Goal: Task Accomplishment & Management: Manage account settings

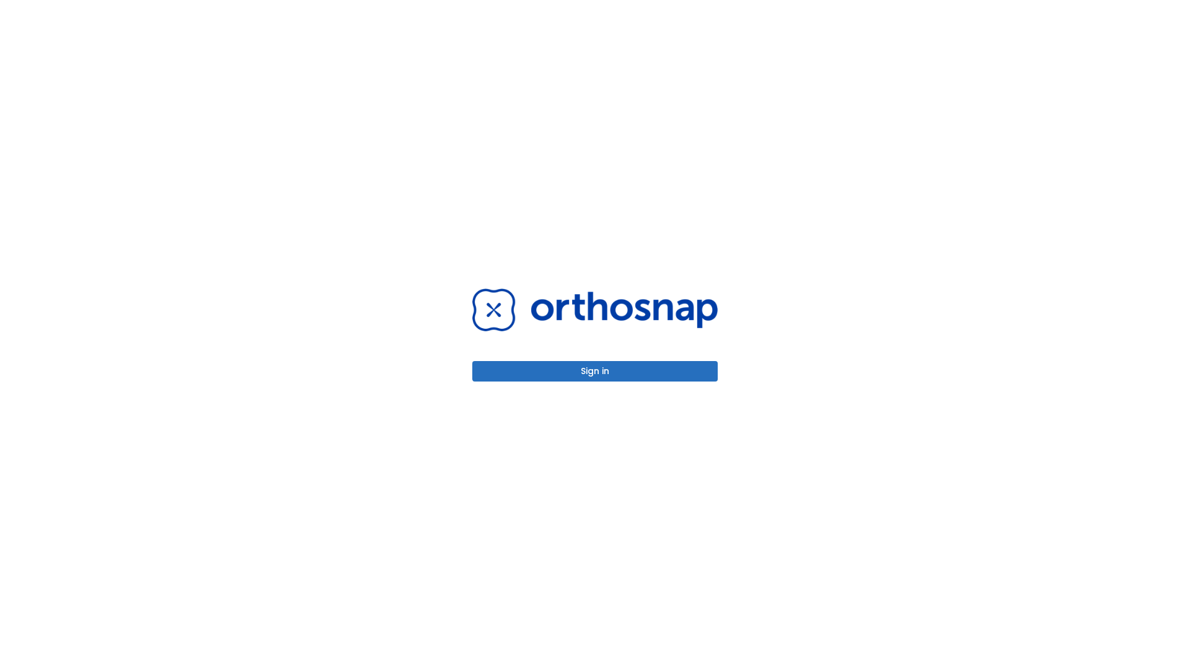
click at [595, 371] on button "Sign in" at bounding box center [595, 371] width 246 height 20
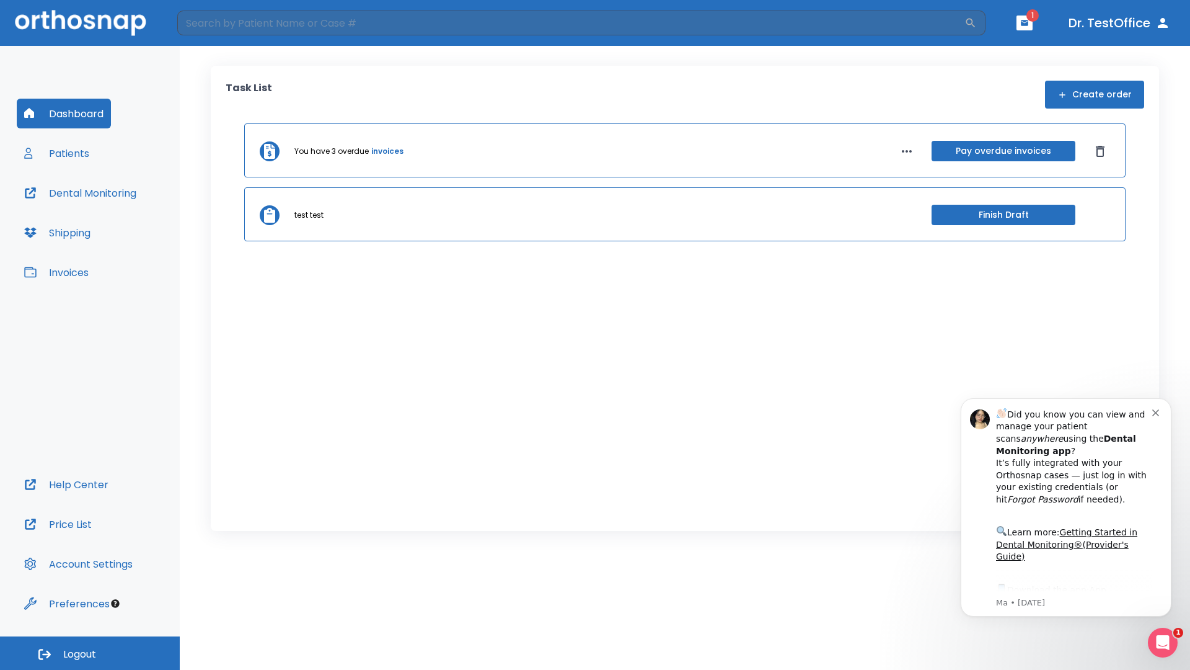
click at [90, 653] on span "Logout" at bounding box center [79, 654] width 33 height 14
